Goal: Task Accomplishment & Management: Use online tool/utility

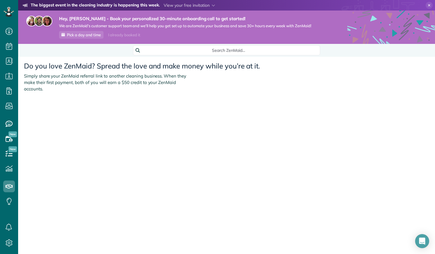
scroll to position [3, 3]
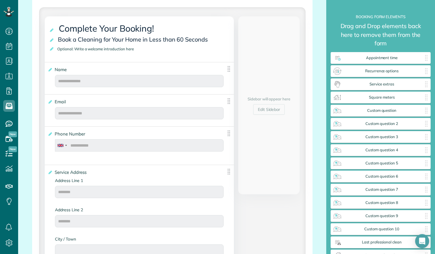
scroll to position [133, 0]
click at [52, 39] on icon at bounding box center [52, 39] width 6 height 4
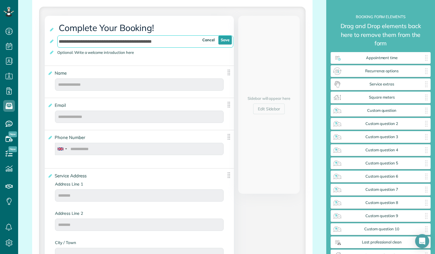
click at [122, 42] on input "**********" at bounding box center [145, 41] width 176 height 12
type input "**********"
click at [218, 39] on link "Save" at bounding box center [224, 40] width 13 height 9
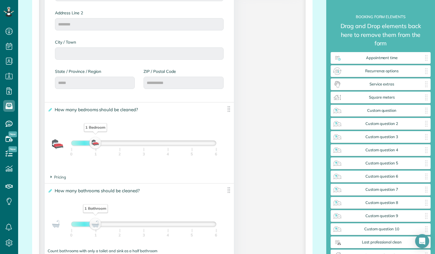
scroll to position [336, 0]
click at [226, 110] on img at bounding box center [228, 108] width 7 height 7
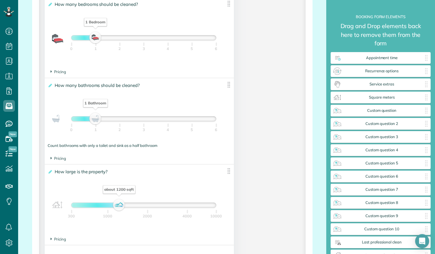
scroll to position [440, 0]
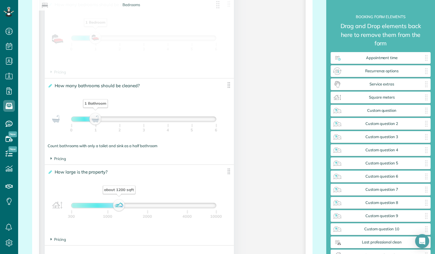
drag, startPoint x: 71, startPoint y: 72, endPoint x: 64, endPoint y: 73, distance: 7.2
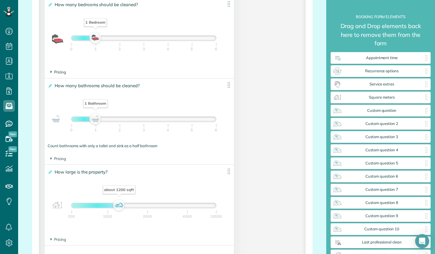
click at [64, 73] on span "Pricing" at bounding box center [58, 72] width 15 height 5
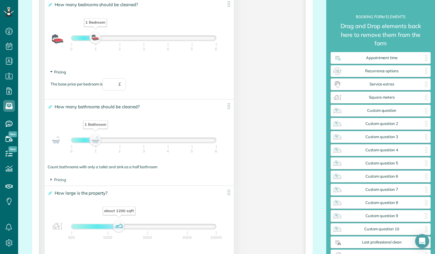
click at [64, 73] on span "Pricing" at bounding box center [58, 72] width 15 height 5
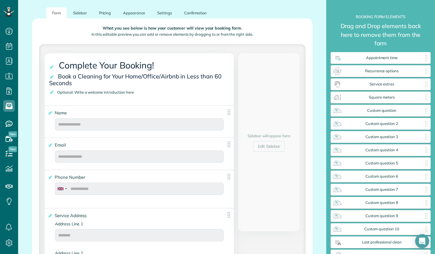
scroll to position [95, 0]
click at [81, 13] on link "Sidebar" at bounding box center [79, 13] width 25 height 11
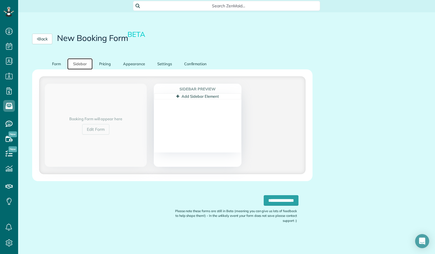
scroll to position [44, 0]
click at [103, 63] on link "Pricing" at bounding box center [105, 63] width 24 height 11
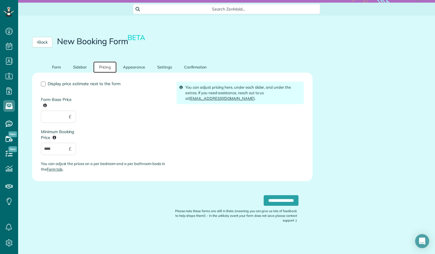
scroll to position [41, 0]
click at [131, 68] on link "Appearance" at bounding box center [134, 66] width 34 height 11
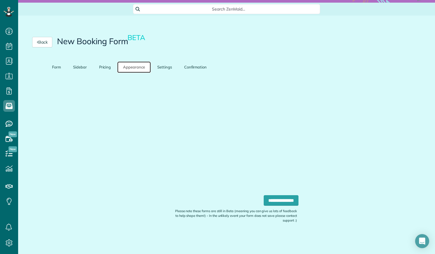
scroll to position [38, 0]
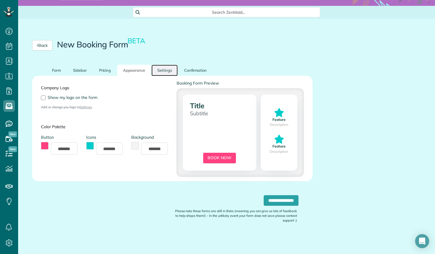
click at [167, 72] on link "Settings" at bounding box center [164, 70] width 26 height 11
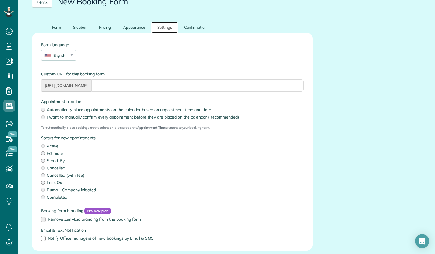
scroll to position [81, 0]
click at [194, 27] on link "Confirmation" at bounding box center [195, 27] width 34 height 11
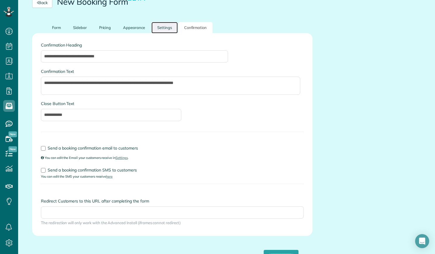
click at [166, 28] on link "Settings" at bounding box center [164, 27] width 26 height 11
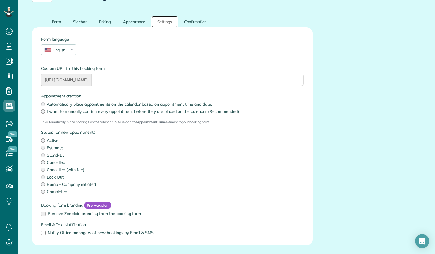
scroll to position [86, 0]
click at [137, 20] on link "Appearance" at bounding box center [134, 22] width 34 height 11
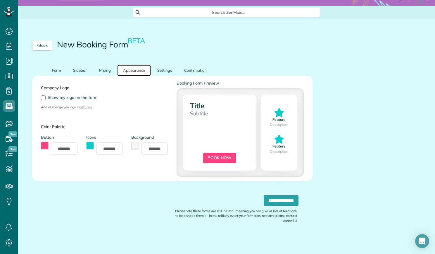
scroll to position [38, 0]
click at [108, 69] on link "Pricing" at bounding box center [105, 70] width 24 height 11
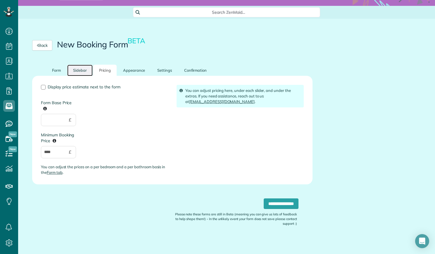
click at [78, 67] on link "Sidebar" at bounding box center [79, 70] width 25 height 11
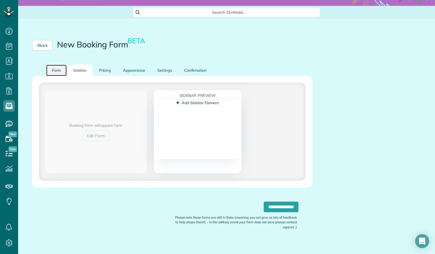
click at [60, 71] on link "Form" at bounding box center [56, 70] width 20 height 11
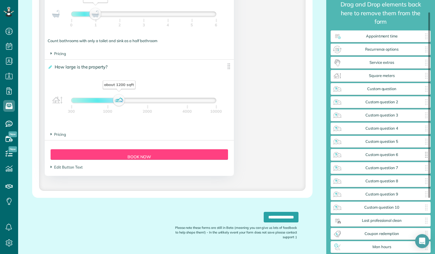
scroll to position [10, 0]
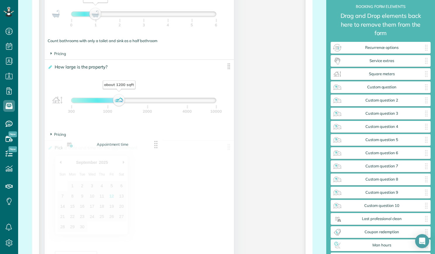
drag, startPoint x: 389, startPoint y: 47, endPoint x: 119, endPoint y: 144, distance: 287.0
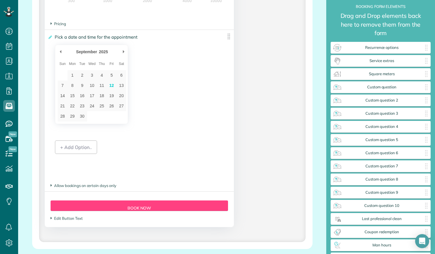
scroll to position [656, 0]
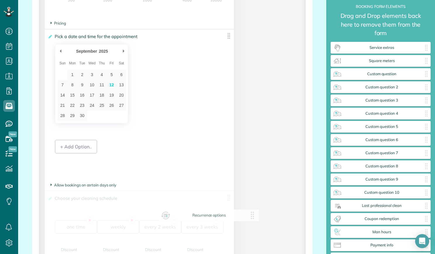
drag, startPoint x: 375, startPoint y: 47, endPoint x: 195, endPoint y: 211, distance: 243.7
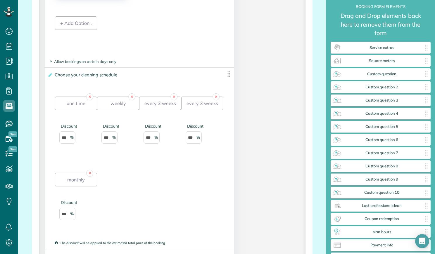
scroll to position [780, 0]
click at [227, 135] on div "**********" at bounding box center [139, 158] width 189 height 182
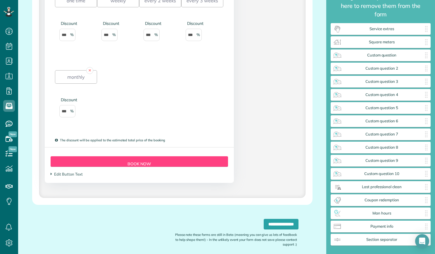
scroll to position [882, 0]
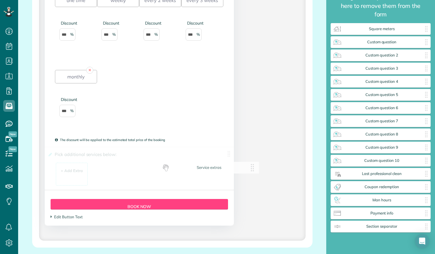
drag, startPoint x: 361, startPoint y: 27, endPoint x: 189, endPoint y: 178, distance: 229.4
click at [227, 155] on img at bounding box center [228, 153] width 7 height 7
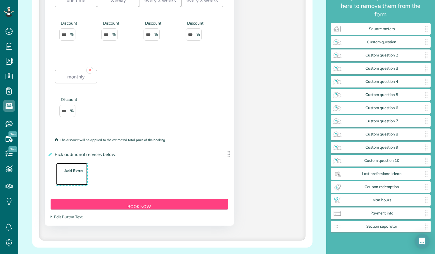
click at [81, 176] on div "+ Add Extra $ 34 . 99" at bounding box center [71, 174] width 25 height 16
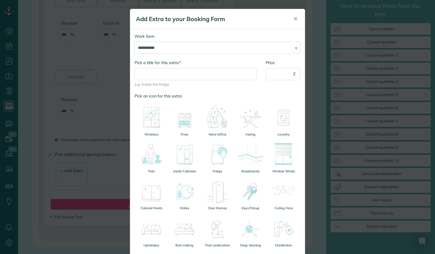
click at [310, 121] on div "**********" at bounding box center [217, 127] width 435 height 254
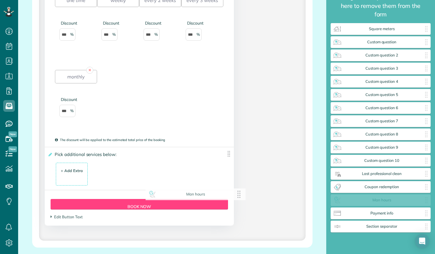
drag, startPoint x: 391, startPoint y: 201, endPoint x: 207, endPoint y: 195, distance: 184.2
drag, startPoint x: 397, startPoint y: 200, endPoint x: 279, endPoint y: 198, distance: 117.5
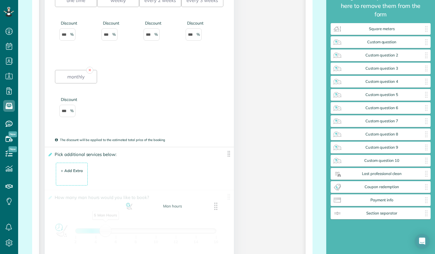
drag, startPoint x: 376, startPoint y: 199, endPoint x: 166, endPoint y: 206, distance: 210.8
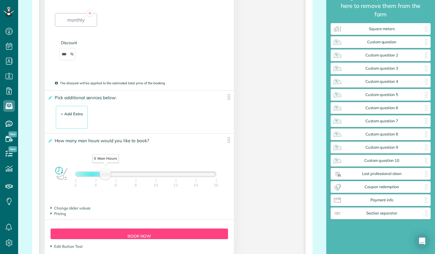
scroll to position [939, 0]
click at [73, 208] on span "Change slider values" at bounding box center [71, 207] width 40 height 5
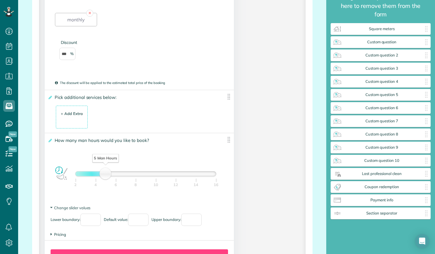
click at [64, 233] on span "Pricing" at bounding box center [58, 234] width 15 height 5
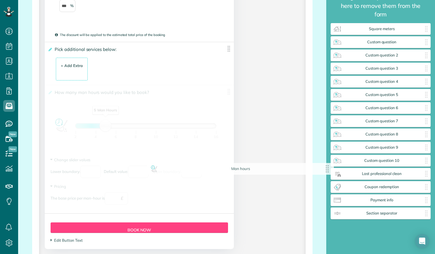
scroll to position [948, 0]
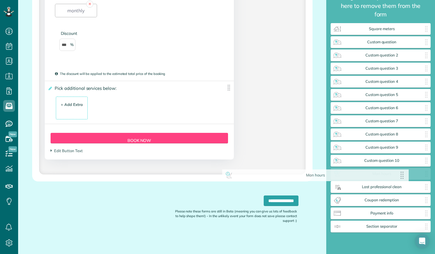
drag, startPoint x: 226, startPoint y: 91, endPoint x: 404, endPoint y: 177, distance: 197.0
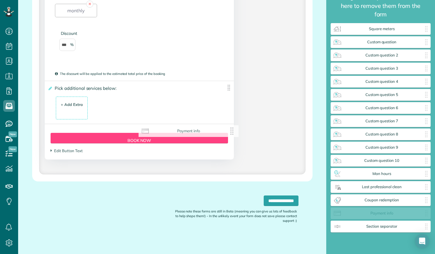
drag, startPoint x: 384, startPoint y: 212, endPoint x: 191, endPoint y: 129, distance: 209.4
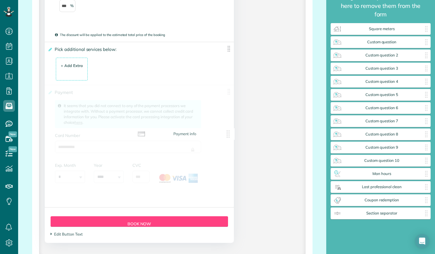
drag, startPoint x: 394, startPoint y: 217, endPoint x: 198, endPoint y: 138, distance: 211.1
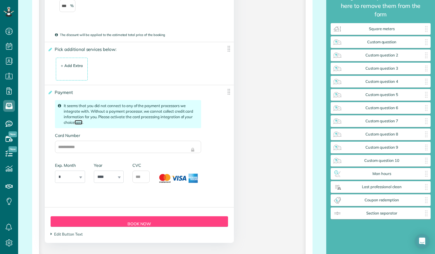
click at [80, 123] on link "here" at bounding box center [79, 122] width 8 height 5
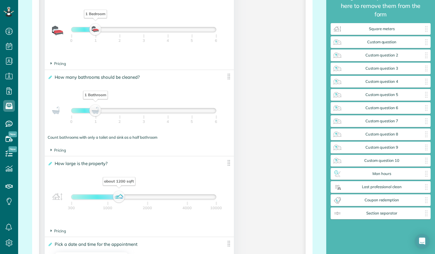
scroll to position [448, 0]
